Goal: Register for event/course

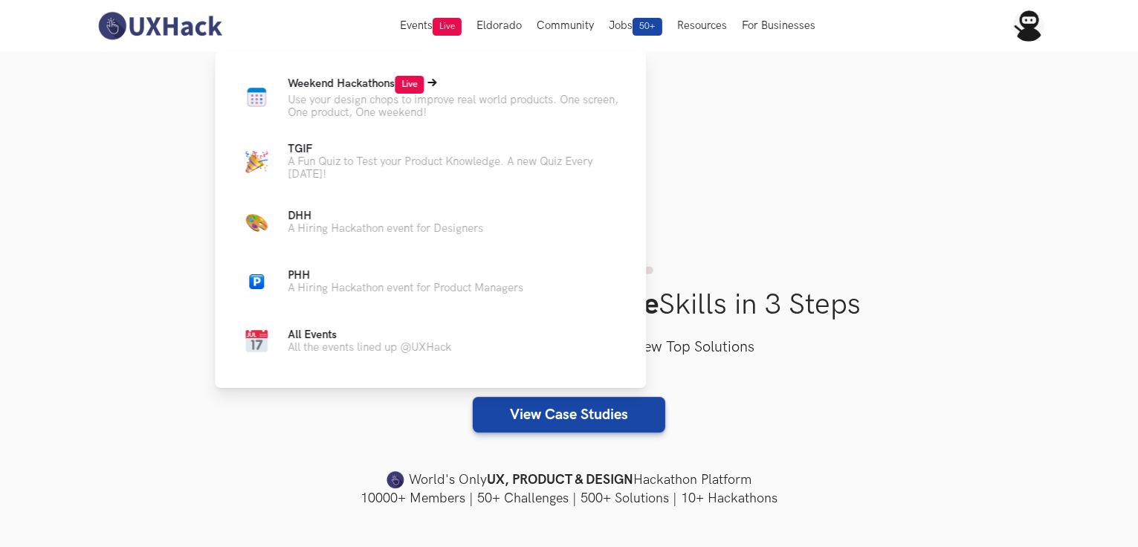
click at [363, 90] on span "Weekend Hackathons Live" at bounding box center [356, 83] width 136 height 13
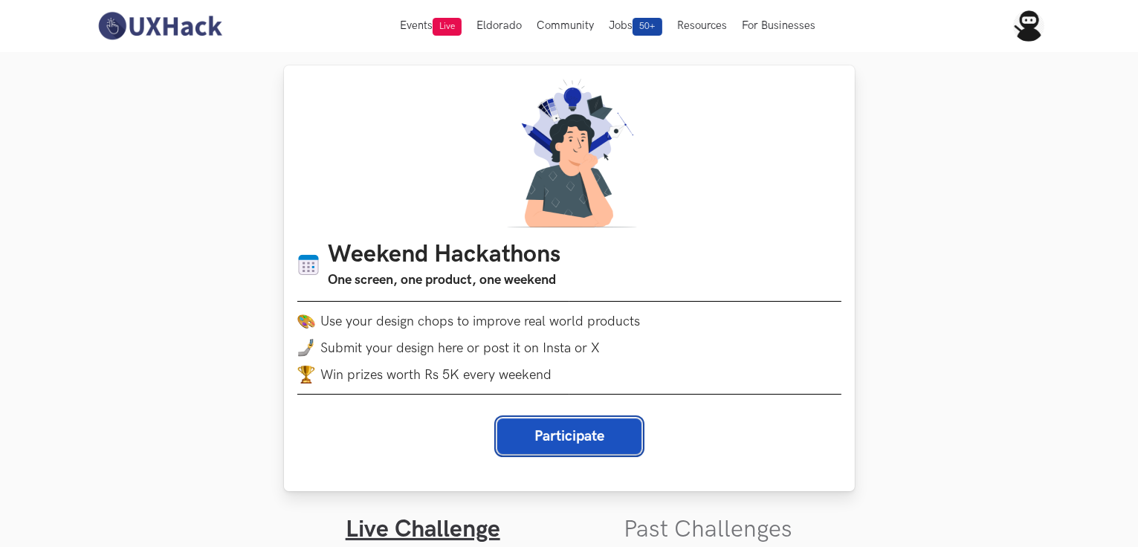
click at [571, 439] on button "Participate" at bounding box center [569, 436] width 144 height 36
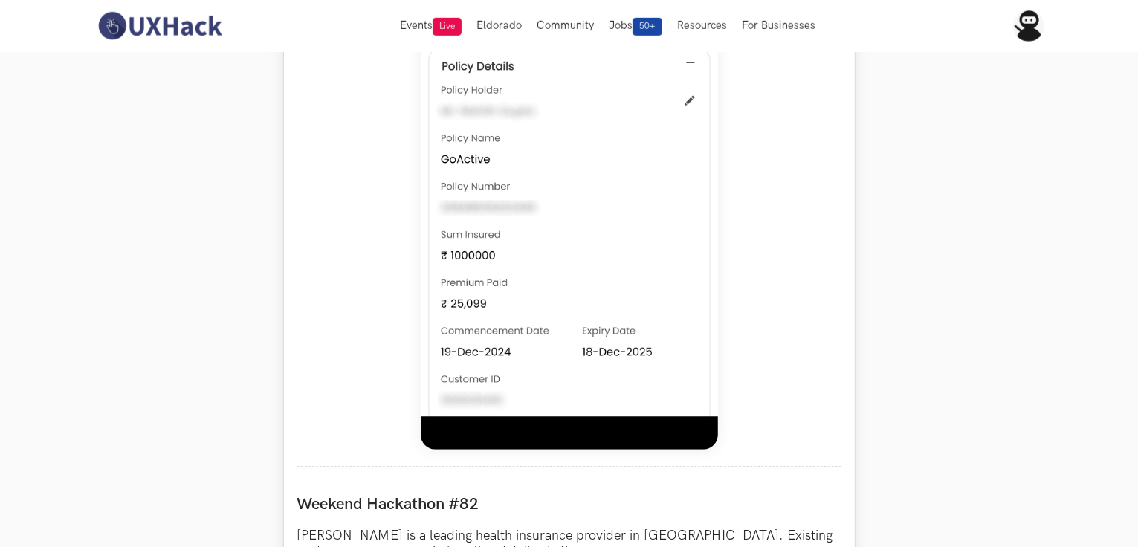
scroll to position [743, 0]
